Goal: Task Accomplishment & Management: Manage account settings

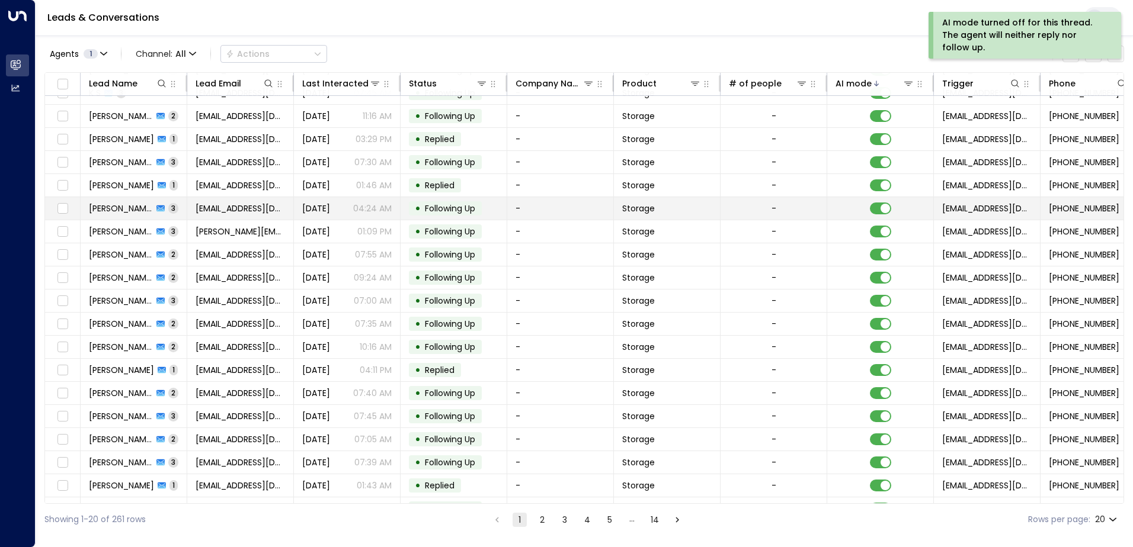
scroll to position [58, 0]
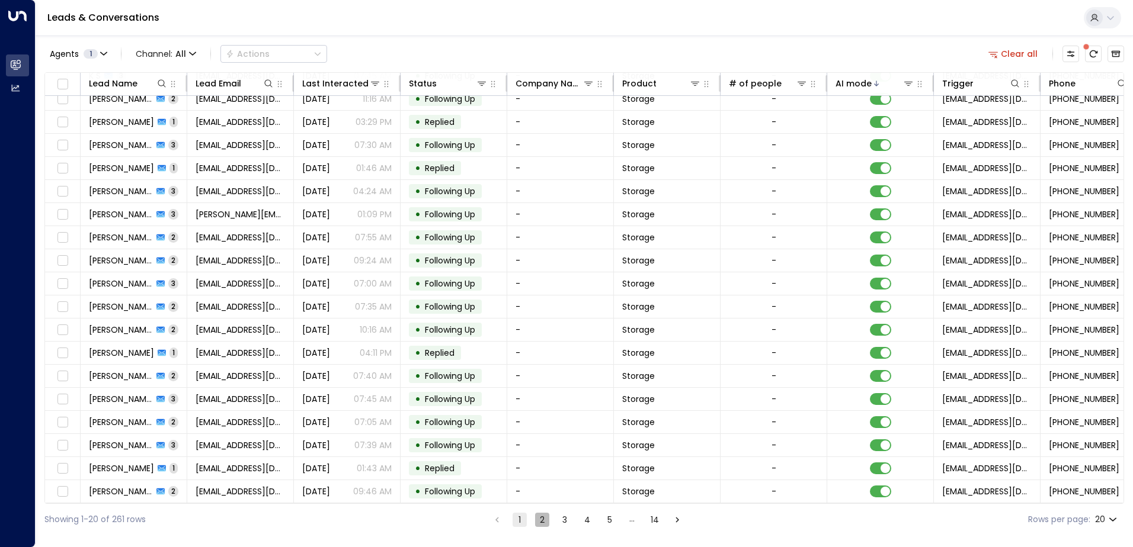
click at [546, 523] on button "2" at bounding box center [542, 520] width 14 height 14
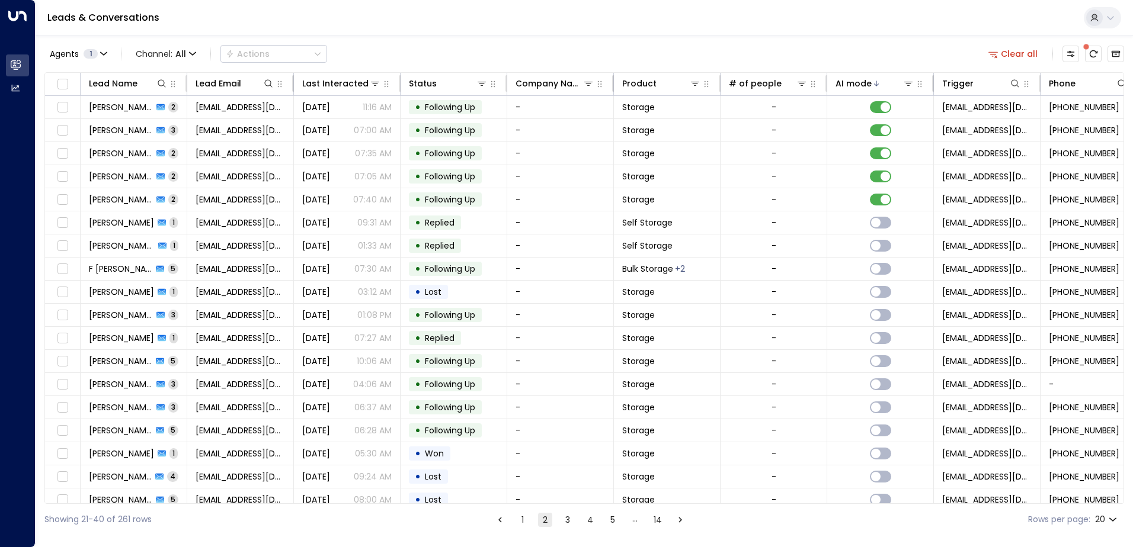
click at [525, 525] on button "1" at bounding box center [522, 520] width 14 height 14
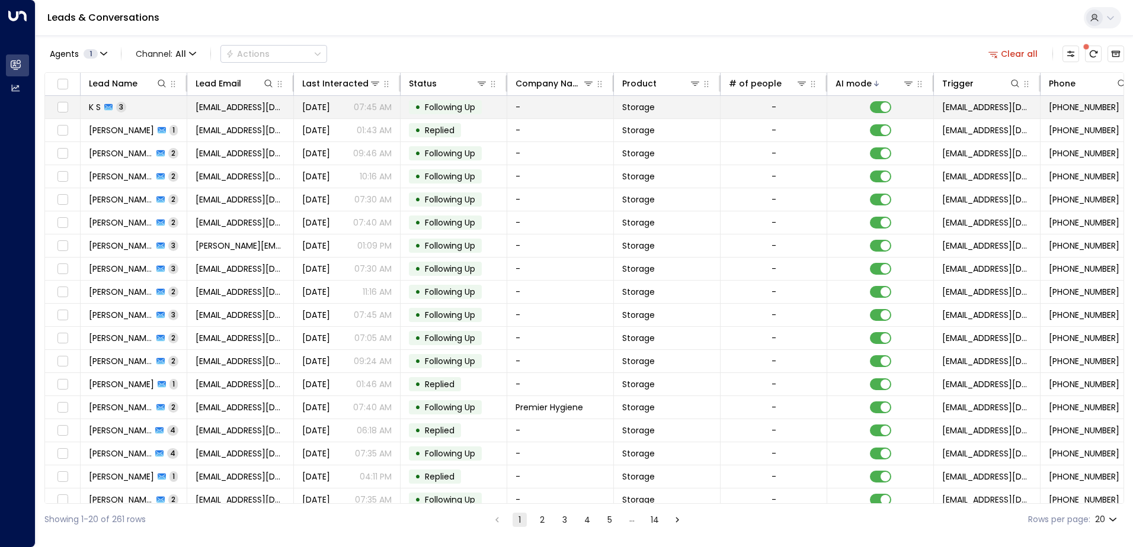
click at [444, 106] on span "Following Up" at bounding box center [450, 107] width 50 height 12
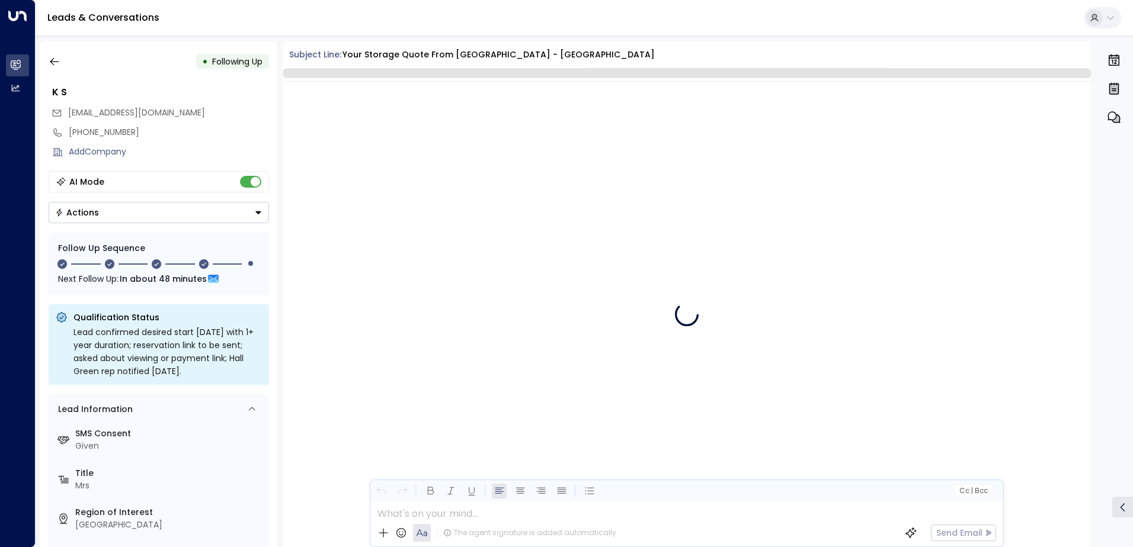
scroll to position [1723, 0]
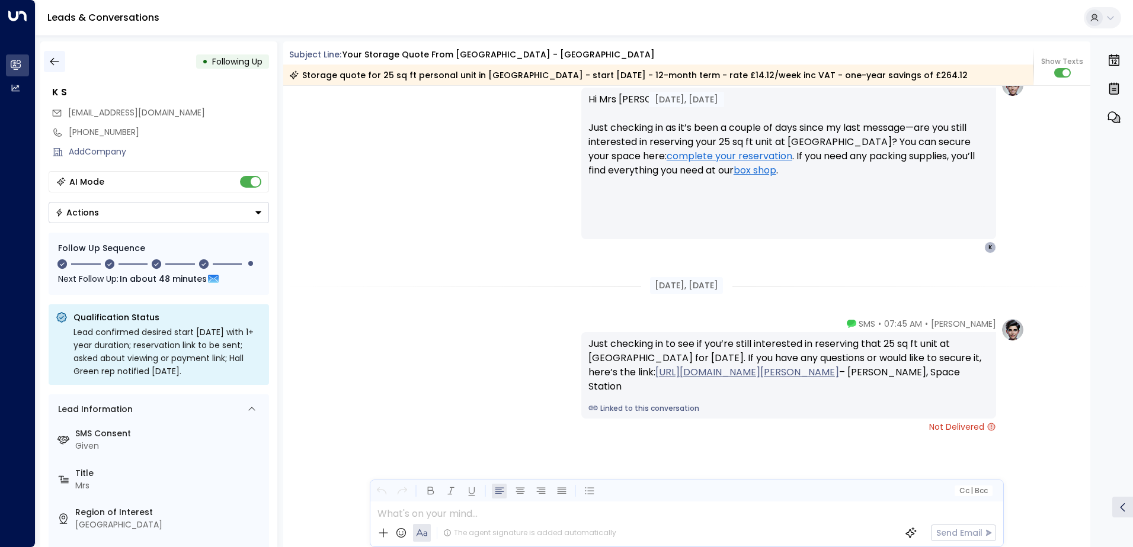
click at [55, 59] on icon "button" at bounding box center [55, 62] width 12 height 12
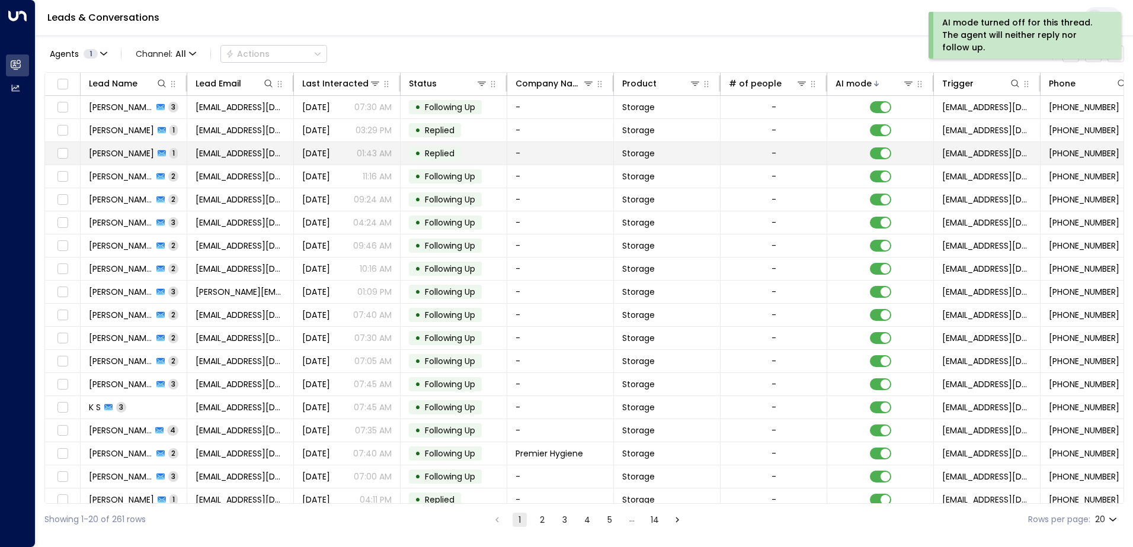
click at [441, 153] on span "Replied" at bounding box center [440, 154] width 30 height 12
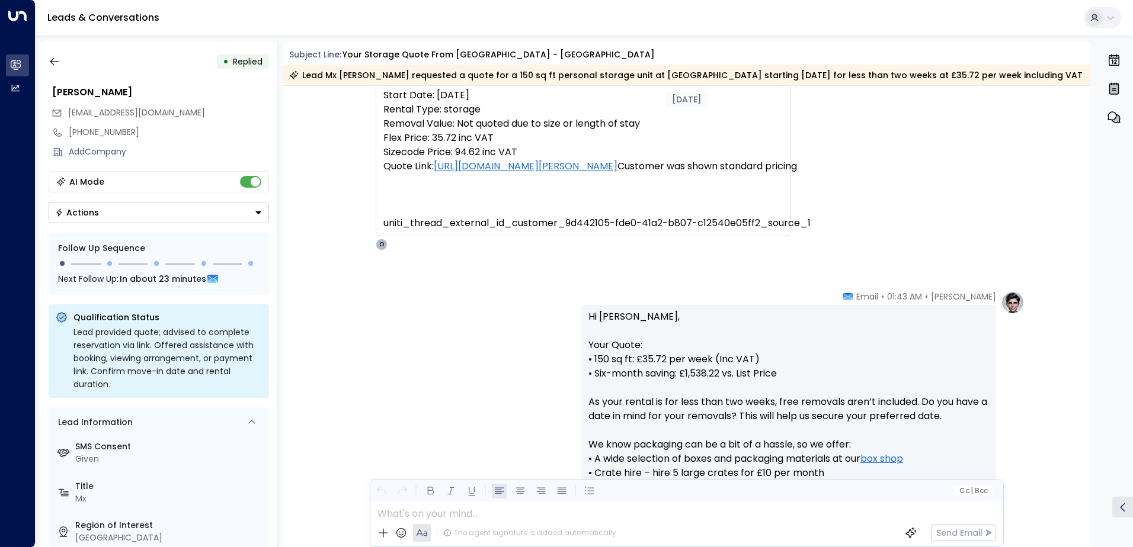
scroll to position [214, 0]
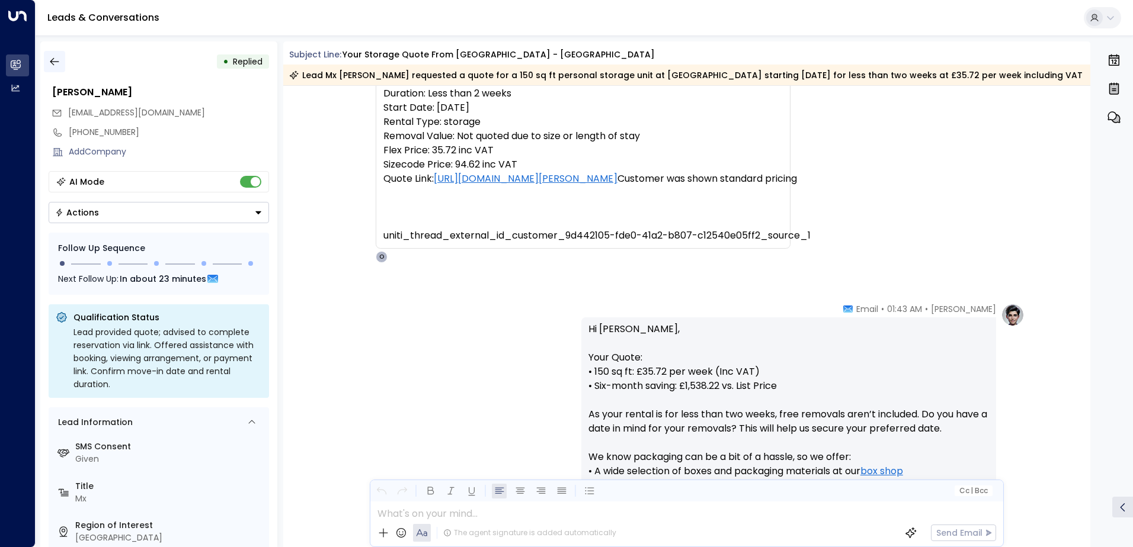
click at [59, 63] on icon "button" at bounding box center [55, 62] width 12 height 12
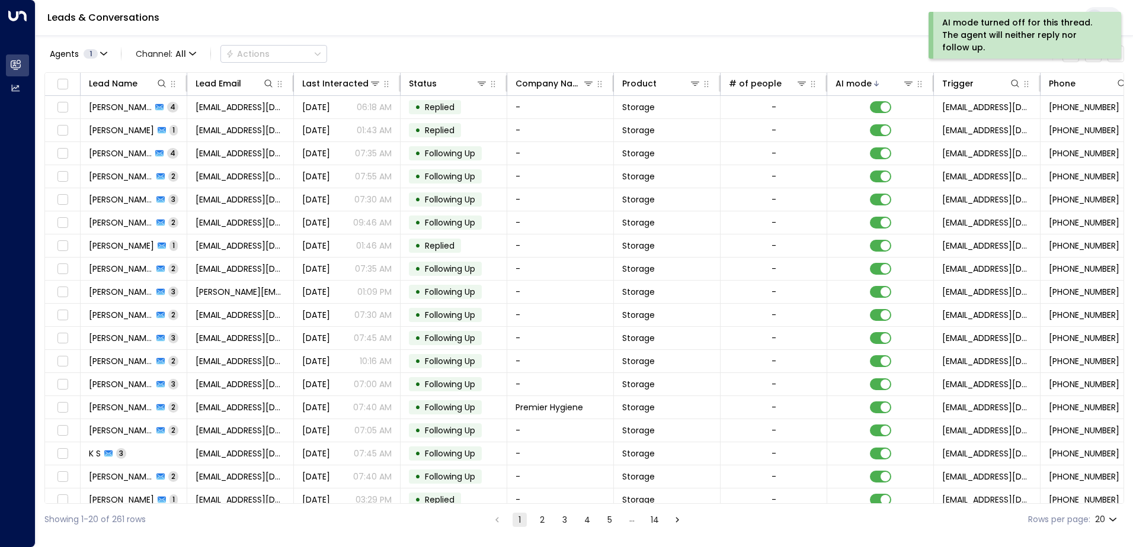
scroll to position [58, 0]
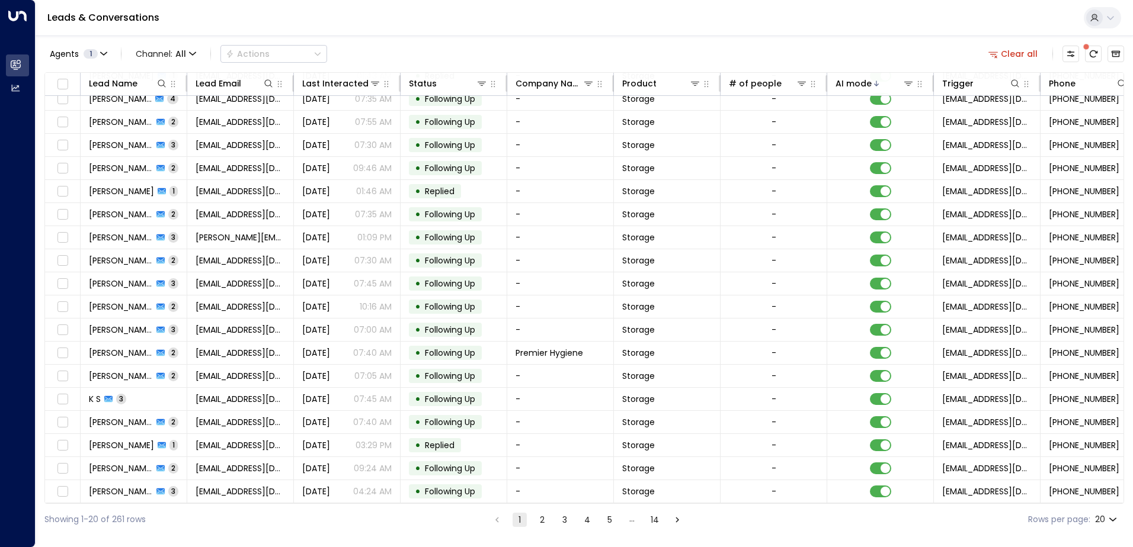
click at [542, 520] on button "2" at bounding box center [542, 520] width 14 height 14
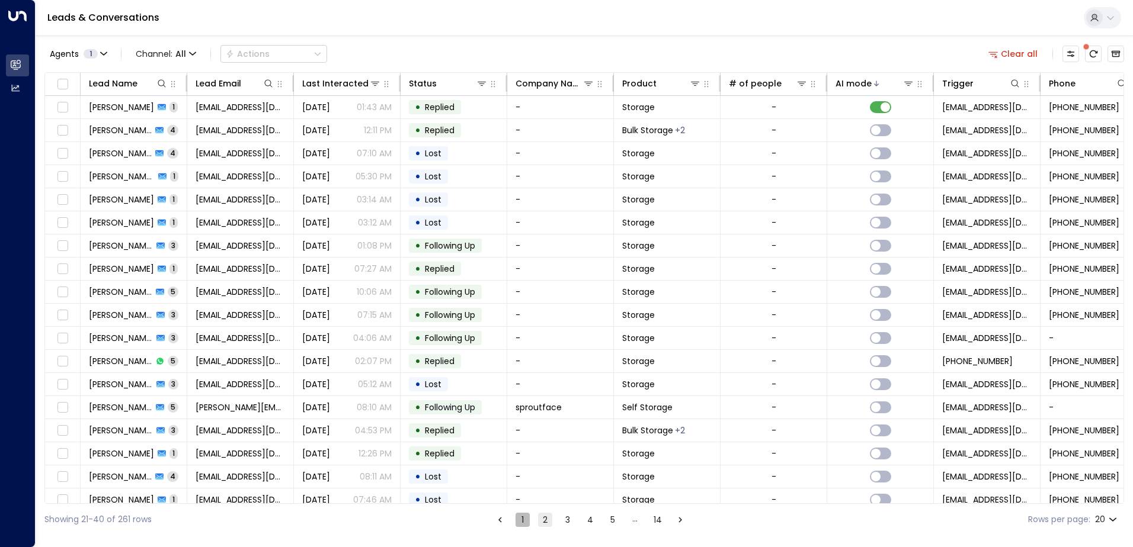
click at [523, 518] on button "1" at bounding box center [522, 520] width 14 height 14
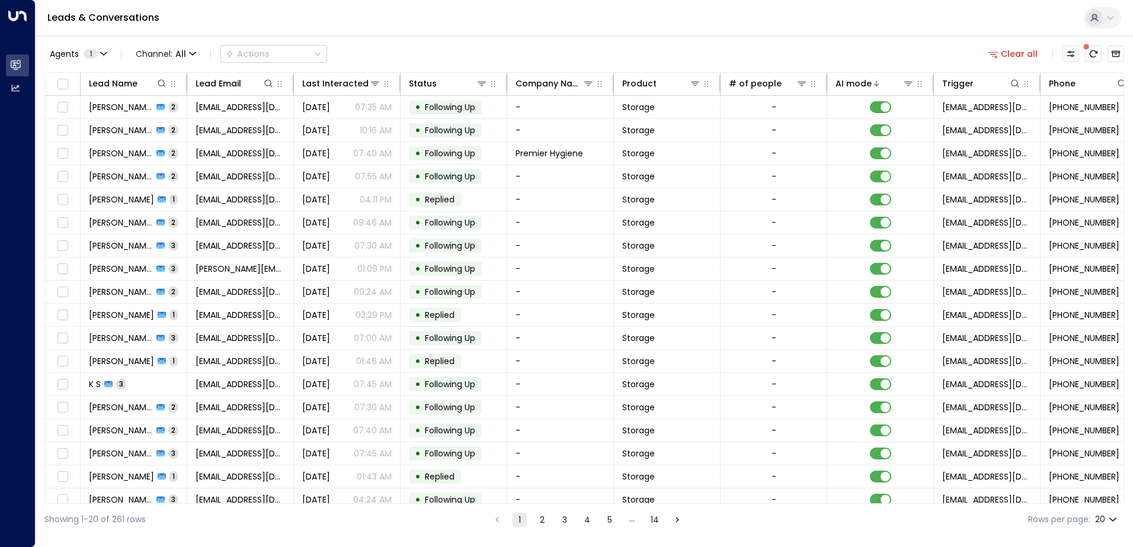
scroll to position [58, 0]
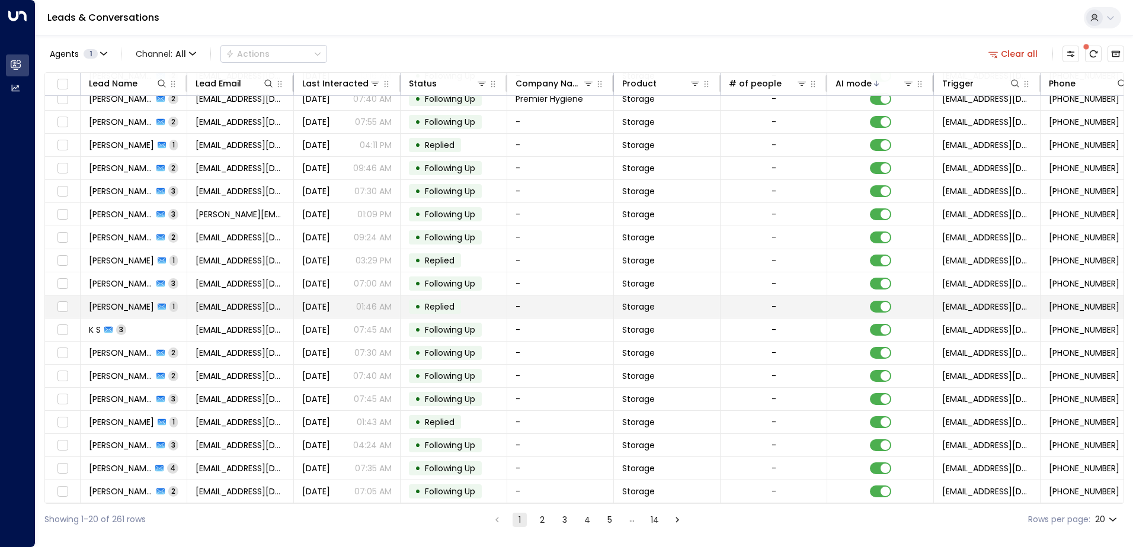
click at [496, 303] on td "• Replied" at bounding box center [453, 307] width 107 height 23
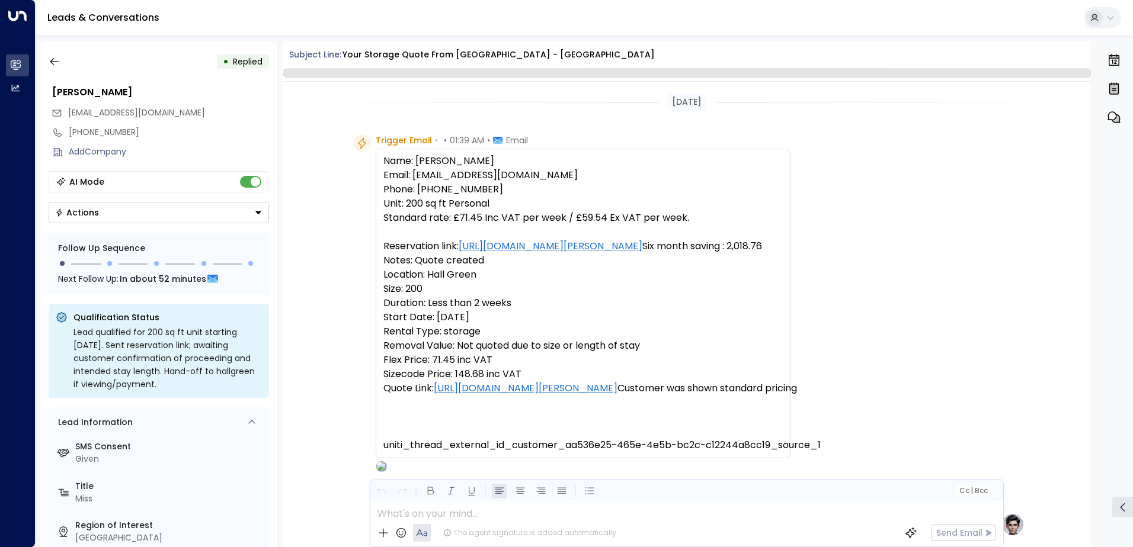
scroll to position [534, 0]
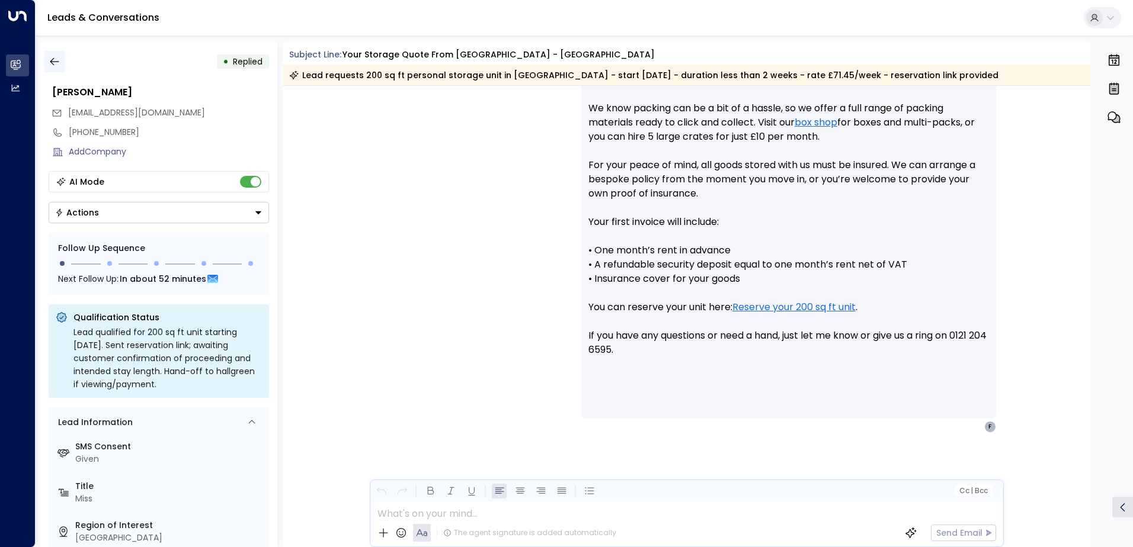
click at [53, 61] on icon "button" at bounding box center [55, 62] width 12 height 12
